Goal: Complete application form

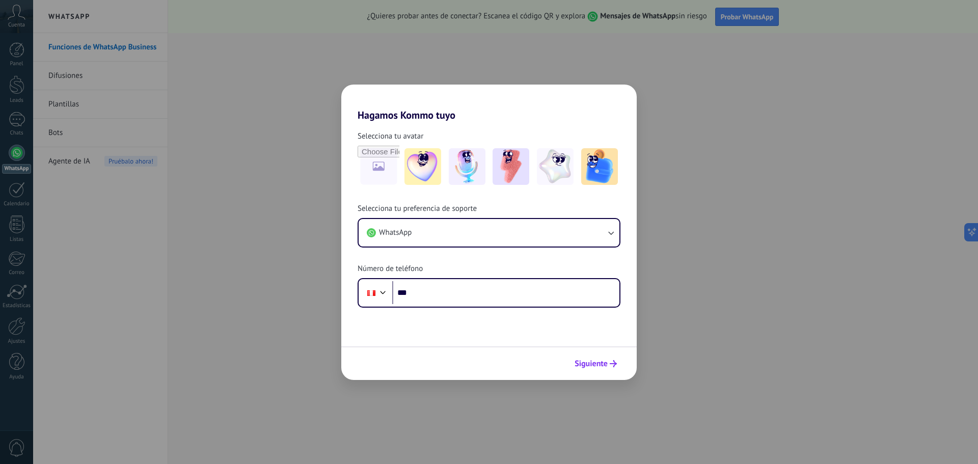
click at [613, 366] on icon "submit" at bounding box center [613, 363] width 7 height 7
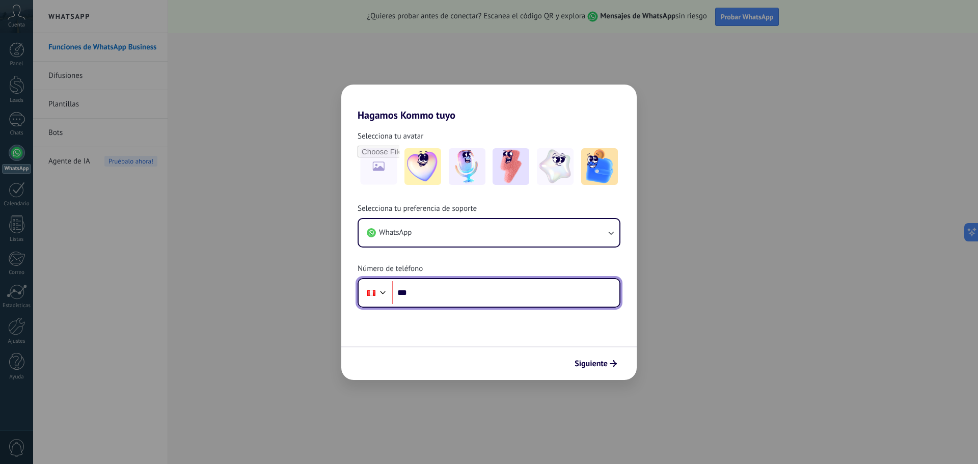
click at [550, 297] on input "***" at bounding box center [505, 292] width 227 height 23
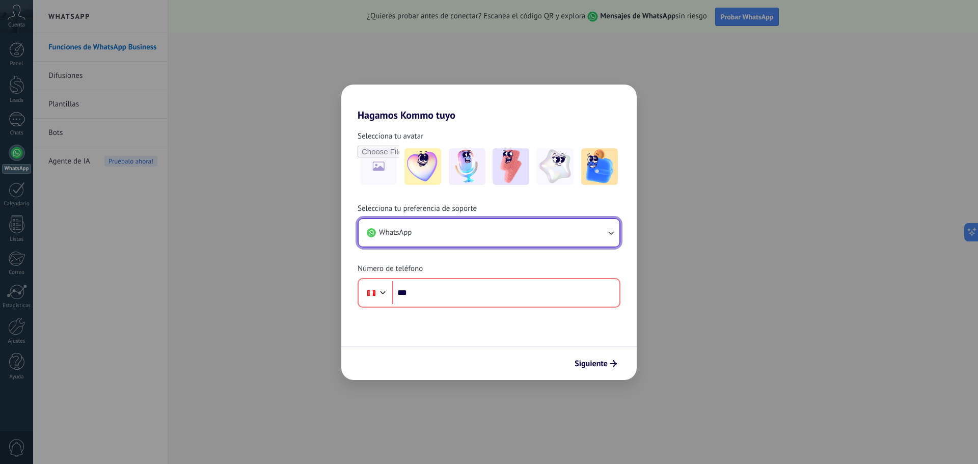
click at [545, 236] on button "WhatsApp" at bounding box center [489, 233] width 261 height 28
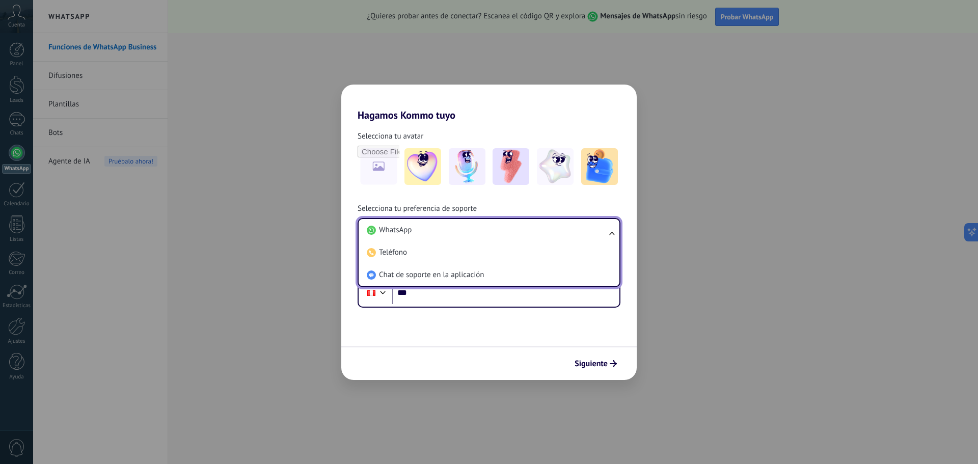
click at [476, 345] on form "Selecciona tu avatar Selecciona tu preferencia de soporte WhatsApp WhatsApp Tel…" at bounding box center [489, 250] width 296 height 259
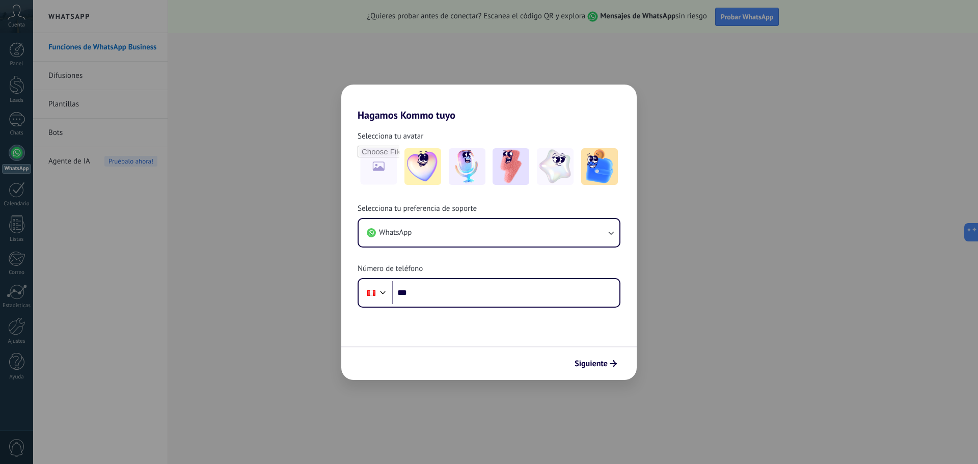
click at [668, 131] on div "Hagamos Kommo tuyo Selecciona tu avatar Selecciona tu preferencia de soporte Wh…" at bounding box center [489, 232] width 978 height 464
click at [757, 11] on div "Hagamos Kommo tuyo Selecciona tu avatar Selecciona tu preferencia de soporte Wh…" at bounding box center [489, 232] width 978 height 464
click at [101, 64] on div "Hagamos Kommo tuyo Selecciona tu avatar Selecciona tu preferencia de soporte Wh…" at bounding box center [489, 232] width 978 height 464
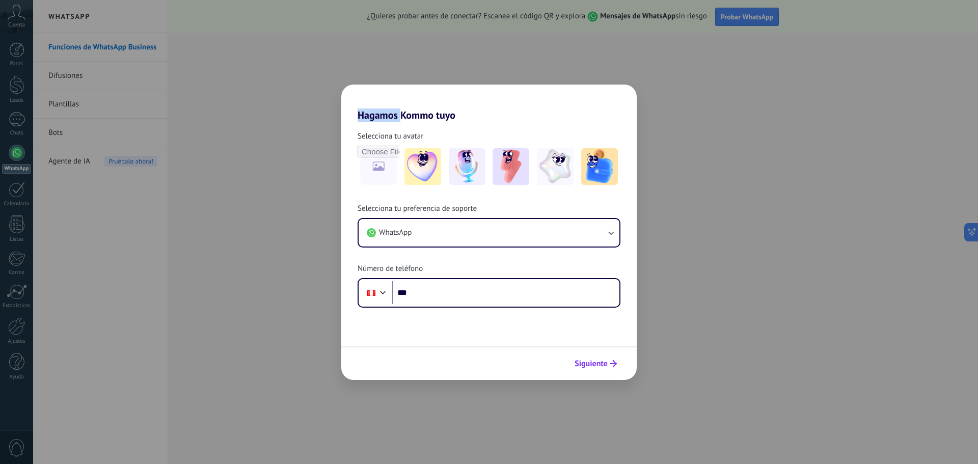
click at [608, 365] on span "Siguiente" at bounding box center [596, 363] width 42 height 7
